Goal: Task Accomplishment & Management: Use online tool/utility

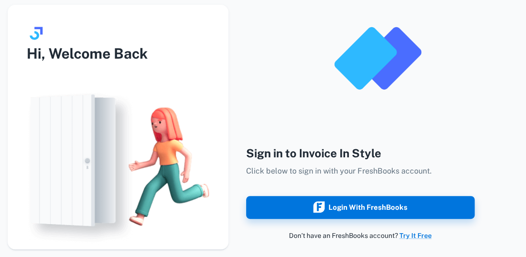
scroll to position [8, 0]
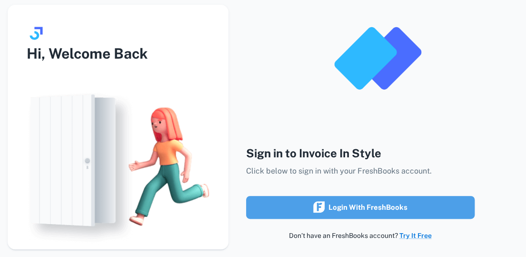
click at [328, 213] on div "Login with FreshBooks" at bounding box center [360, 207] width 94 height 12
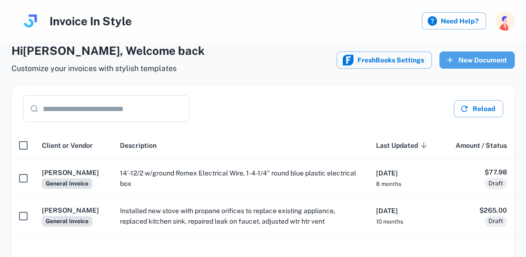
click at [470, 59] on button "New Document" at bounding box center [476, 59] width 75 height 17
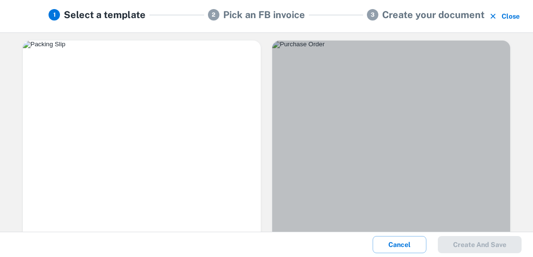
click at [340, 48] on img "button" at bounding box center [391, 44] width 238 height 8
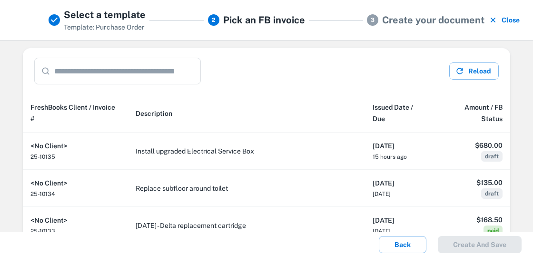
scroll to position [48, 0]
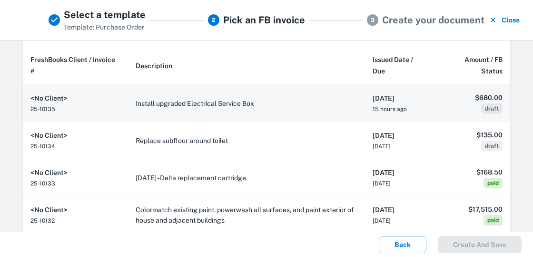
click at [53, 103] on h6 "<No Client>" at bounding box center [75, 98] width 90 height 10
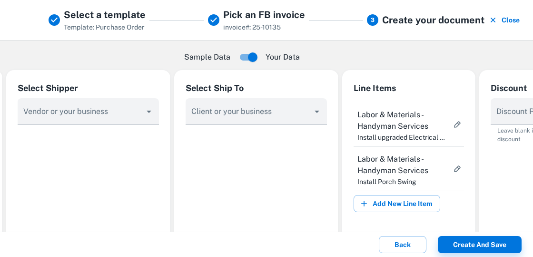
scroll to position [0, 23]
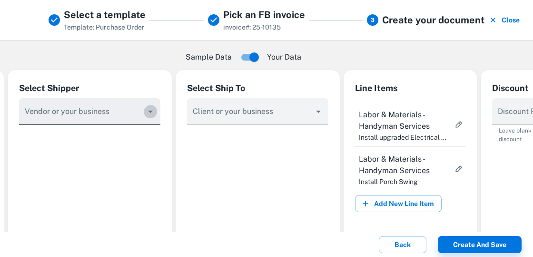
click at [150, 113] on icon "Open" at bounding box center [150, 111] width 5 height 2
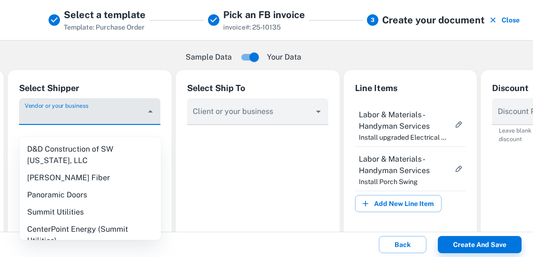
click at [68, 153] on li "D&D Construction of SW [US_STATE], LLC" at bounding box center [90, 154] width 141 height 29
type input "**********"
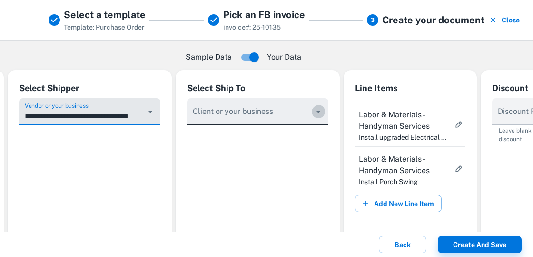
click at [318, 113] on icon "Open" at bounding box center [318, 111] width 5 height 2
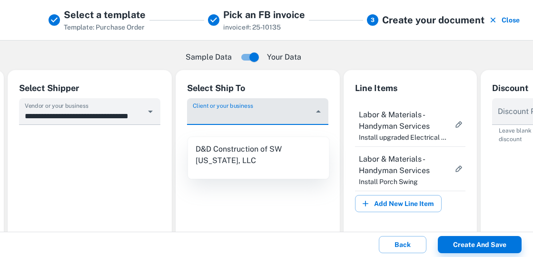
click at [246, 152] on li "D&D Construction of SW [US_STATE], LLC" at bounding box center [258, 154] width 141 height 29
type input "**********"
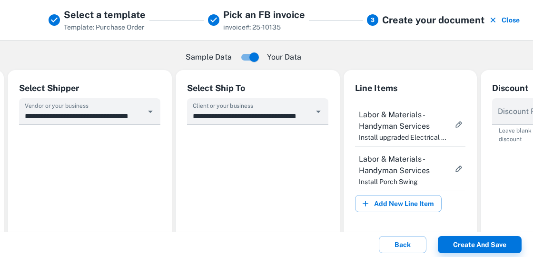
scroll to position [0, 136]
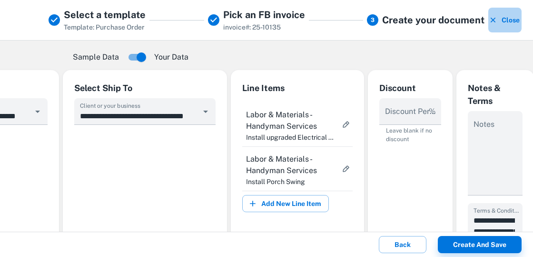
click at [511, 24] on button "Close" at bounding box center [504, 20] width 33 height 25
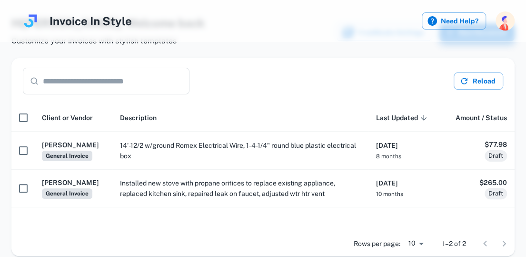
scroll to position [0, 0]
